Goal: Transaction & Acquisition: Subscribe to service/newsletter

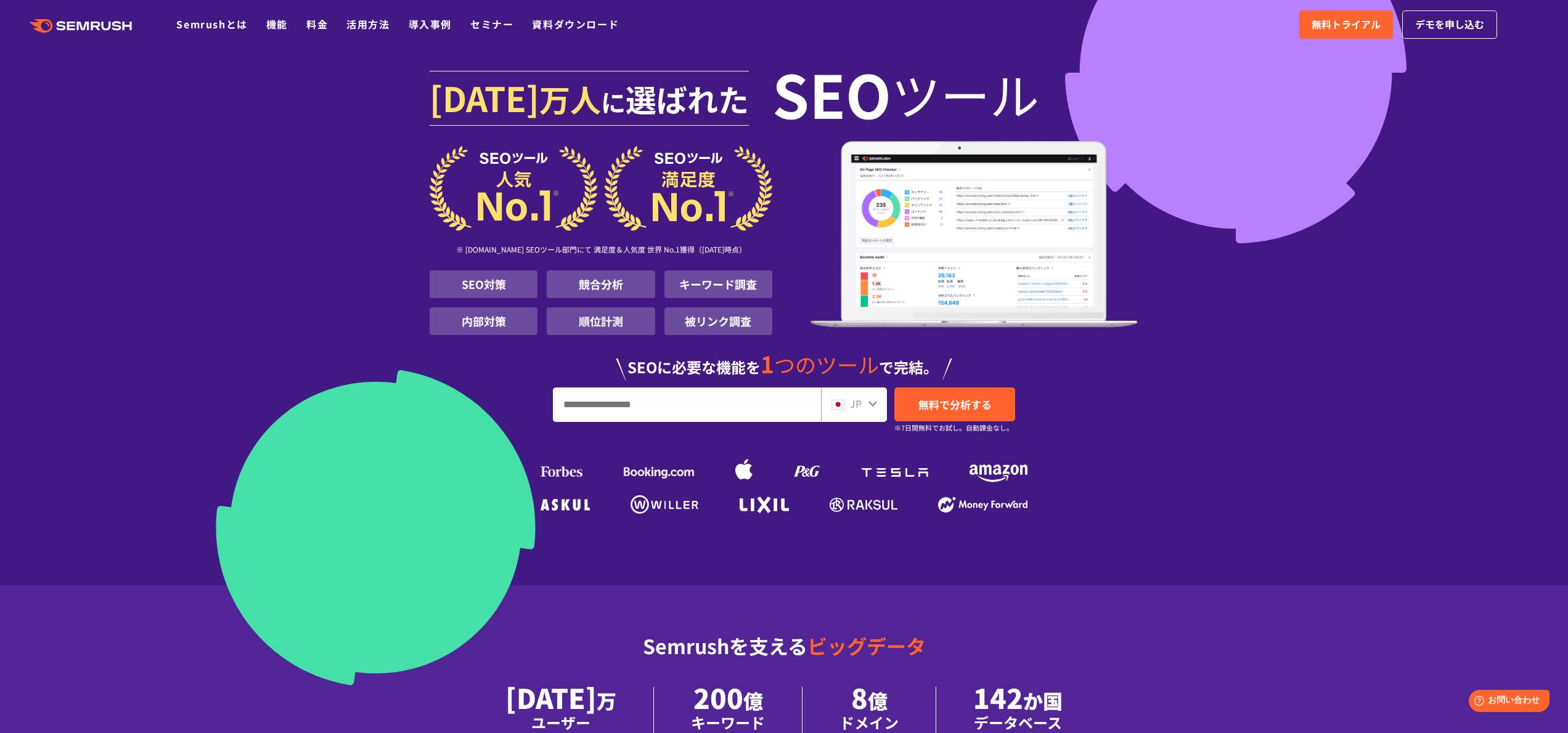
click at [717, 413] on input "URL、キーワードを入力してください" at bounding box center [687, 405] width 267 height 33
type input "**********"
click at [984, 406] on span "無料で分析する" at bounding box center [955, 404] width 73 height 15
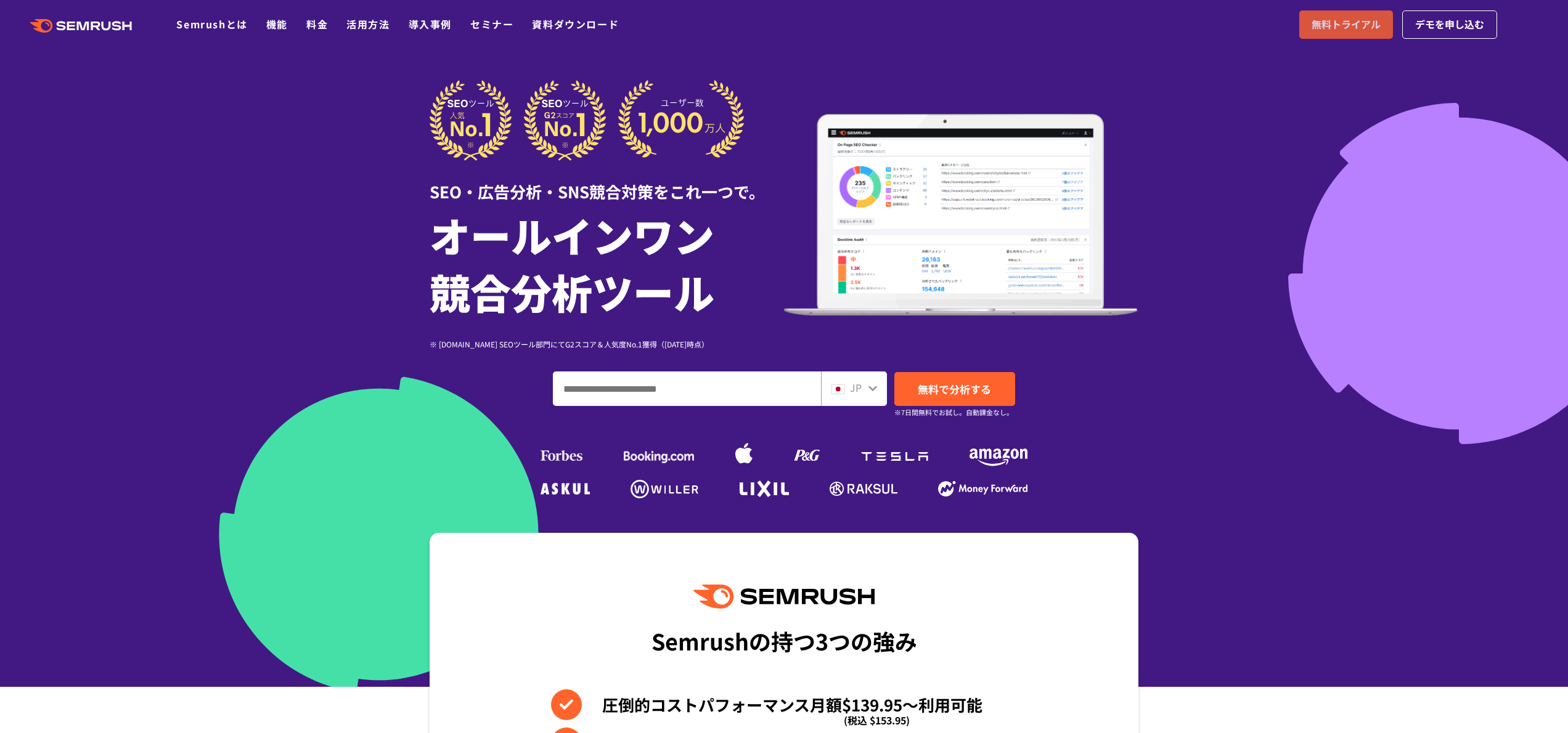
click at [1342, 22] on span "無料トライアル" at bounding box center [1346, 25] width 69 height 16
